Goal: Transaction & Acquisition: Purchase product/service

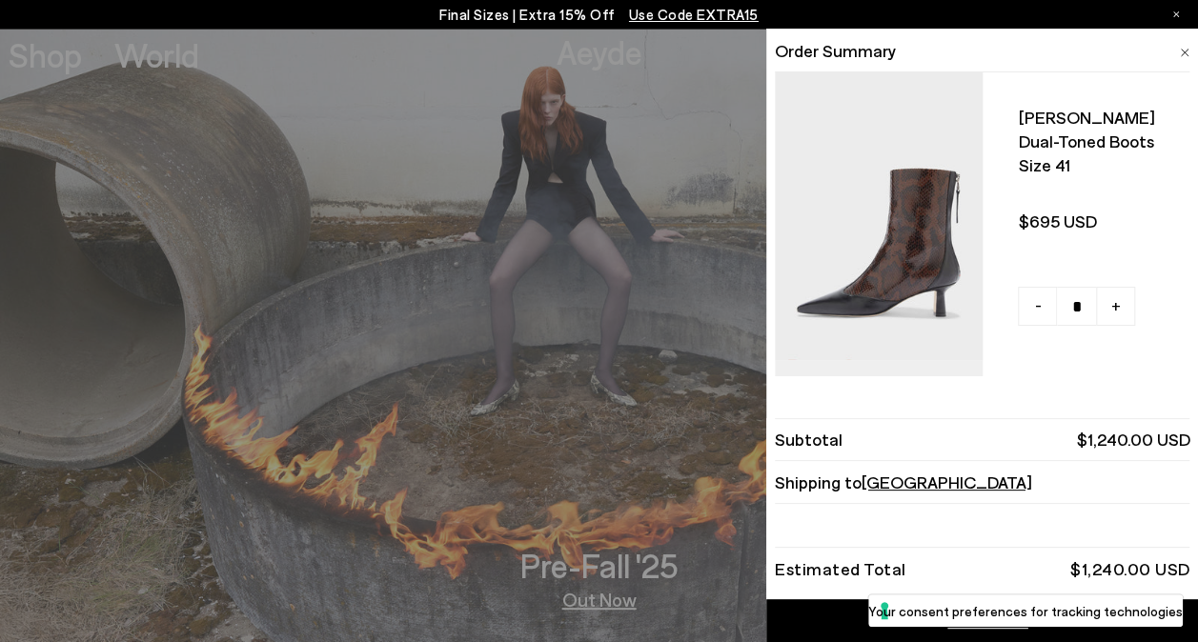
click at [1177, 51] on li "Order Summary" at bounding box center [982, 51] width 415 height 43
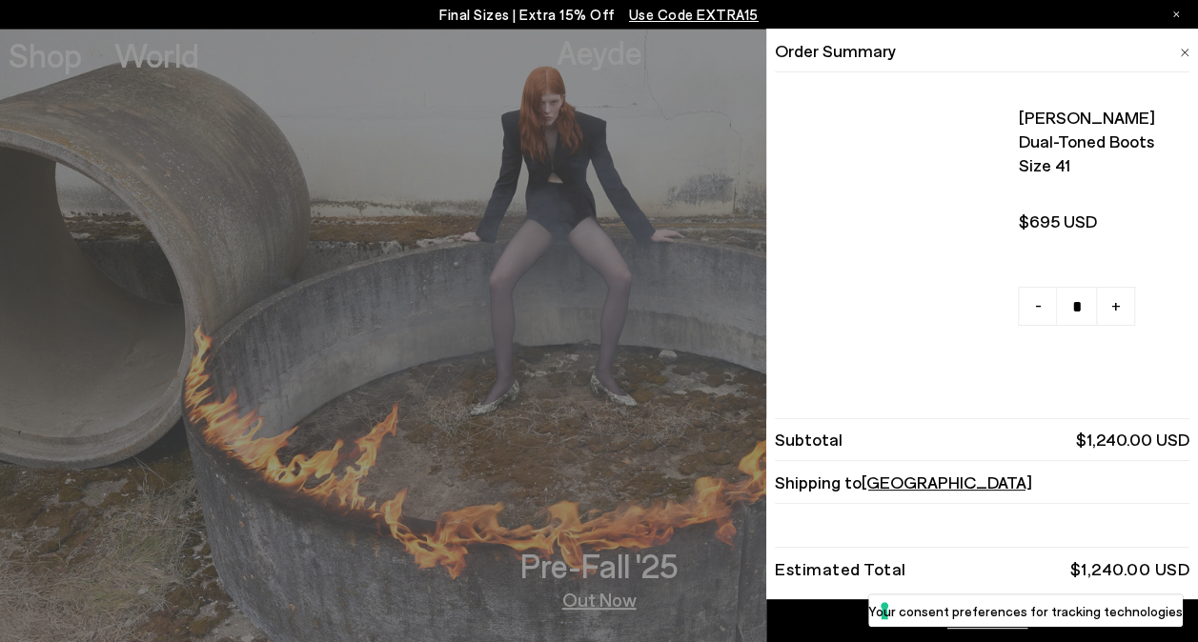
click at [1178, 29] on div "Shop World Aeyde 2" at bounding box center [599, 29] width 1198 height 0
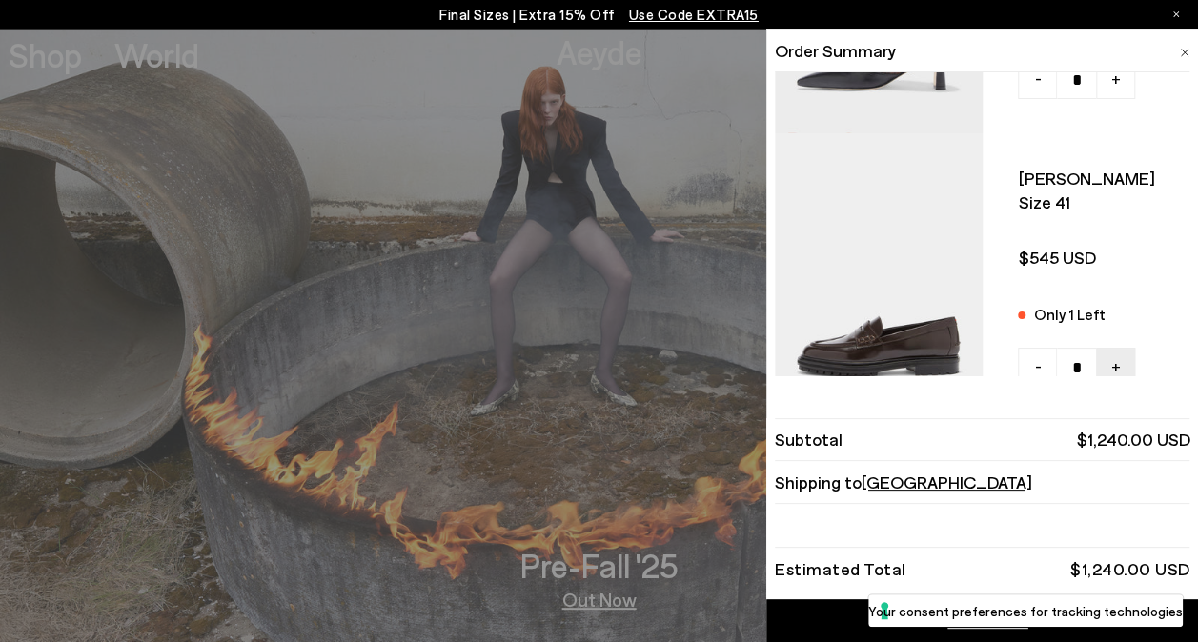
scroll to position [277, 0]
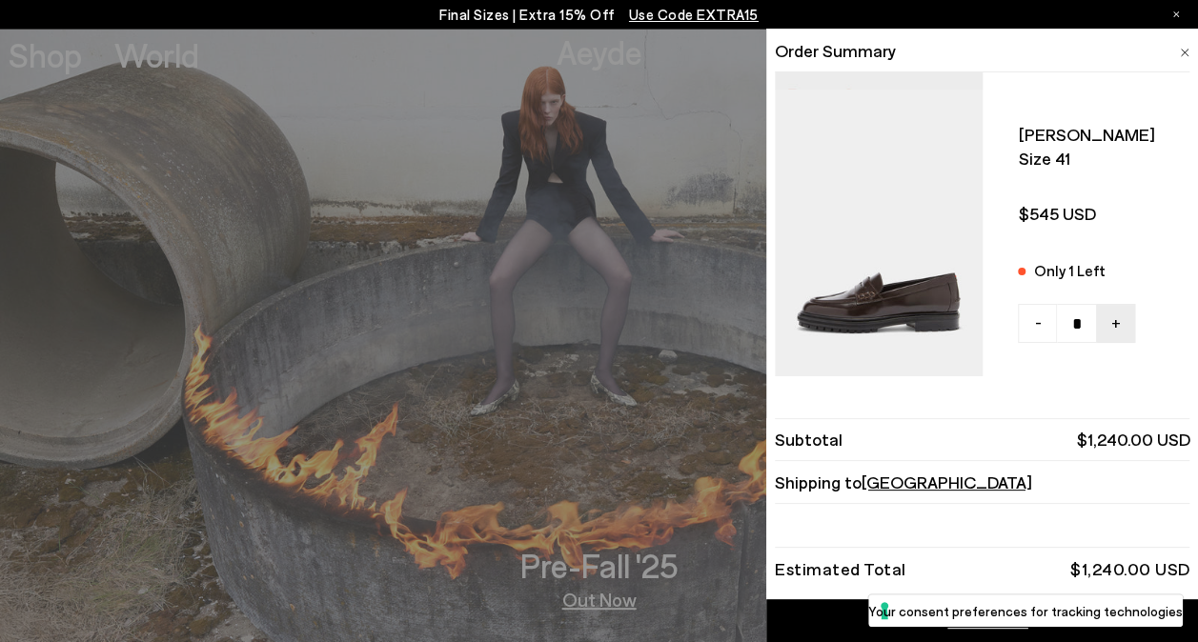
click at [1034, 47] on span "-" at bounding box center [1037, 34] width 7 height 25
type input "*"
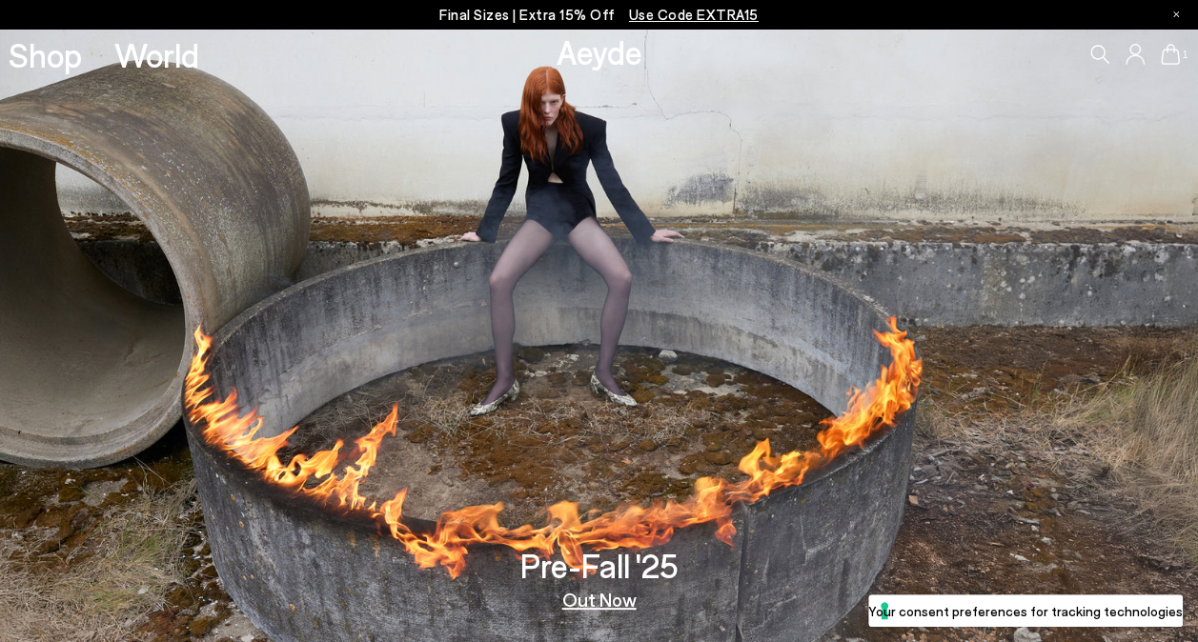
click at [1170, 61] on icon at bounding box center [1170, 54] width 19 height 21
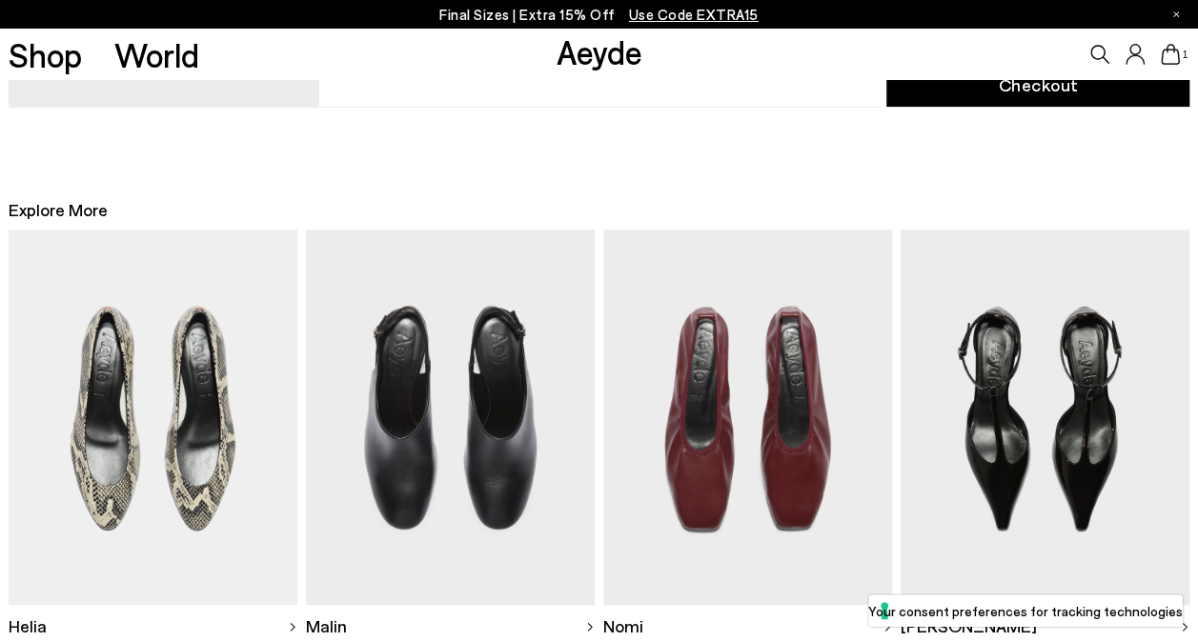
scroll to position [572, 0]
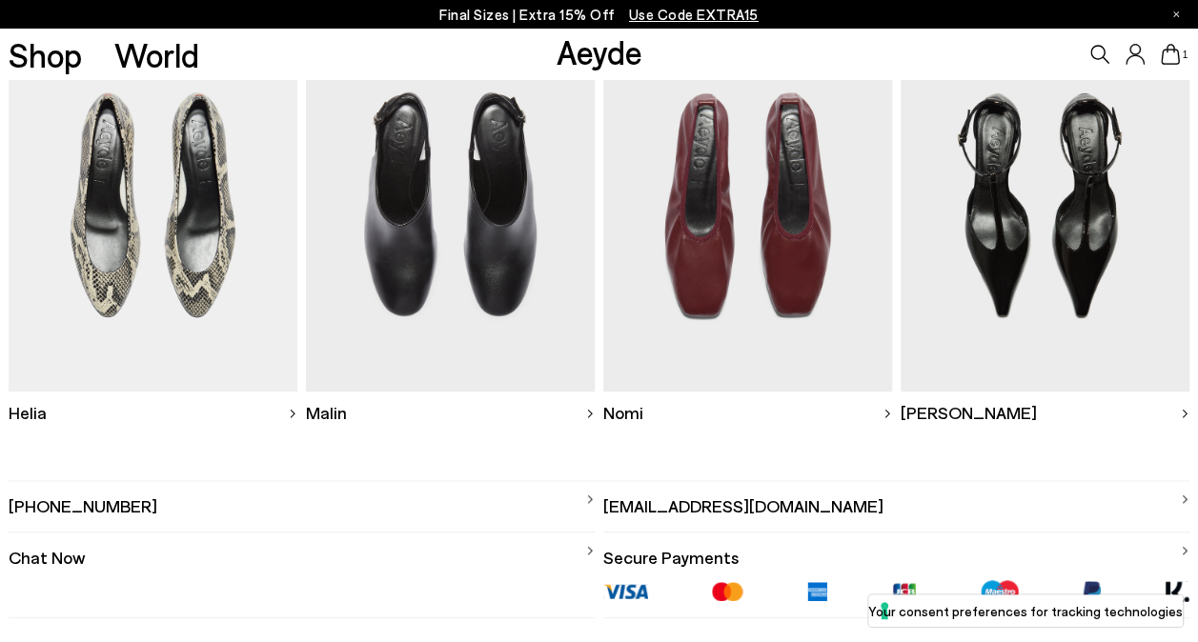
click at [1039, 260] on img at bounding box center [1045, 203] width 289 height 375
